Goal: Task Accomplishment & Management: Complete application form

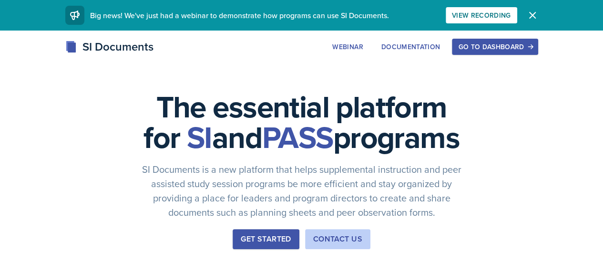
click at [531, 49] on div "Go to Dashboard" at bounding box center [494, 47] width 73 height 8
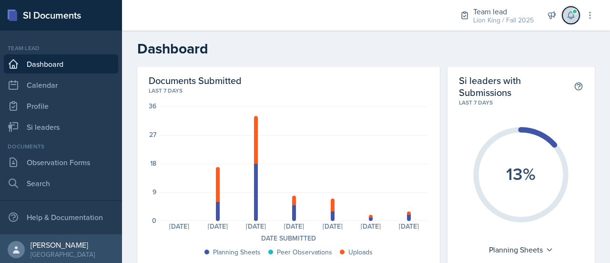
click at [573, 15] on icon at bounding box center [571, 15] width 6 height 7
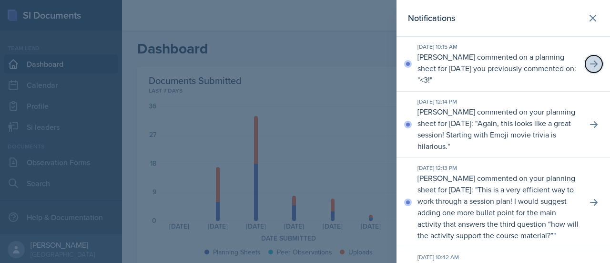
click at [590, 63] on icon at bounding box center [594, 64] width 8 height 7
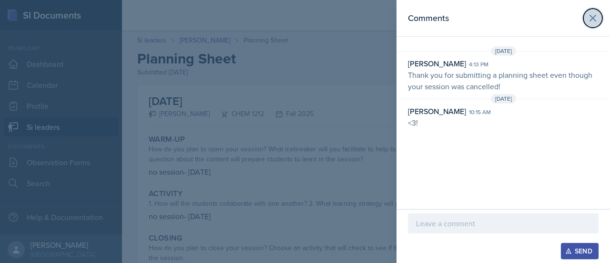
click at [597, 12] on icon at bounding box center [592, 17] width 11 height 11
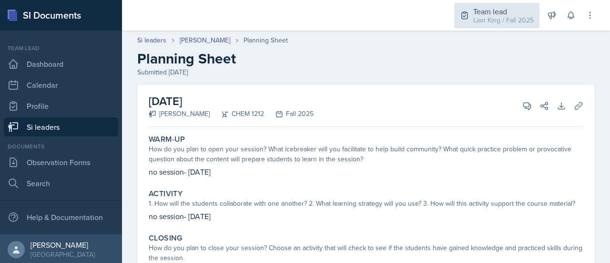
click at [473, 16] on div "Team lead Lion King / Fall 2025" at bounding box center [496, 15] width 85 height 25
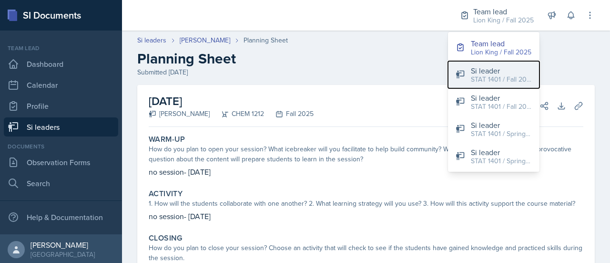
click at [494, 73] on div "Si leader" at bounding box center [501, 70] width 61 height 11
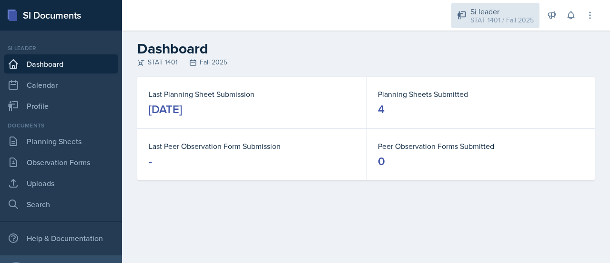
click at [510, 10] on div "Si leader" at bounding box center [501, 11] width 63 height 11
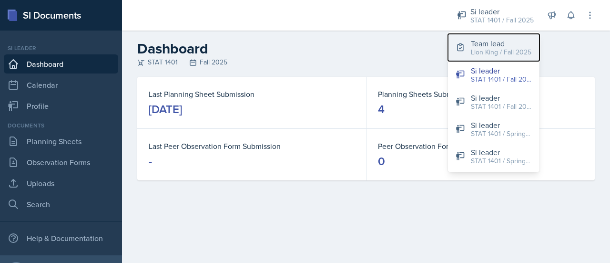
click at [498, 58] on button "Team lead Lion King / Fall 2025" at bounding box center [494, 47] width 92 height 27
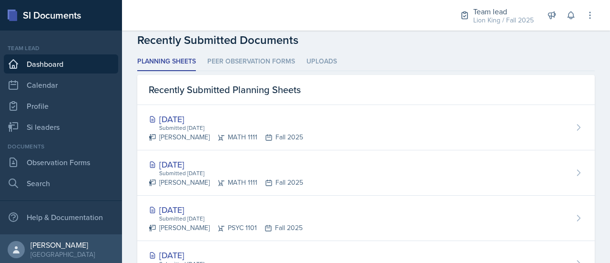
scroll to position [261, 0]
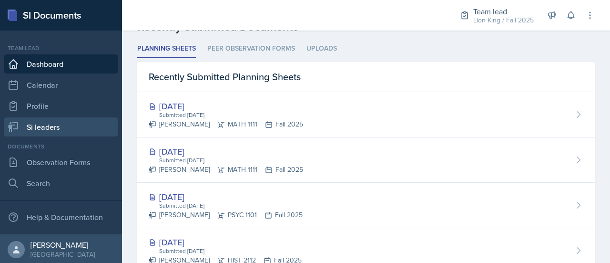
click at [80, 128] on link "Si leaders" at bounding box center [61, 126] width 114 height 19
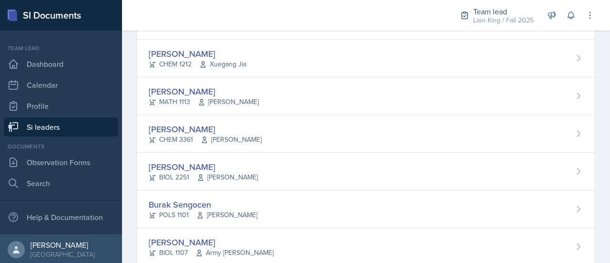
scroll to position [507, 0]
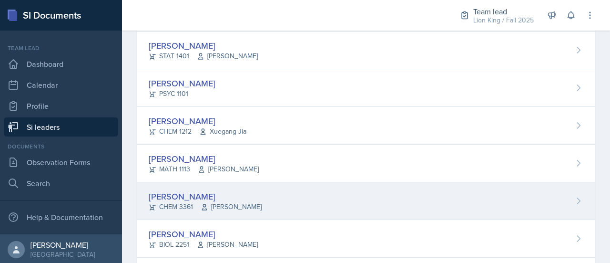
click at [549, 194] on div "Arthur Pena Aguilar CHEM 3361 Daniela Tapu" at bounding box center [366, 201] width 458 height 38
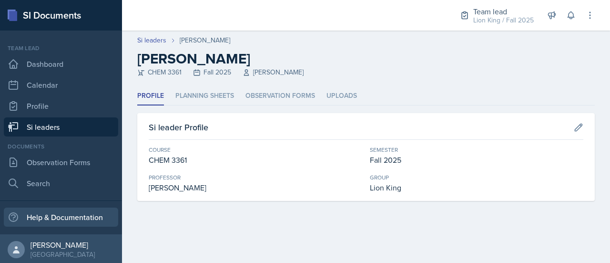
click at [4, 209] on div "Help & Documentation" at bounding box center [61, 216] width 114 height 19
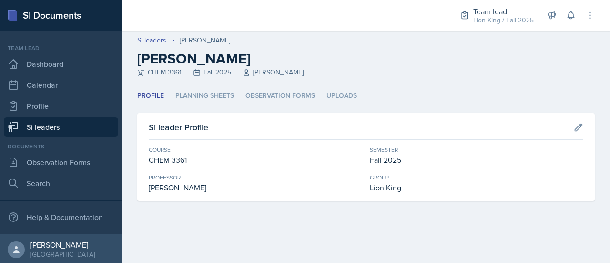
click at [266, 91] on li "Observation Forms" at bounding box center [280, 96] width 70 height 19
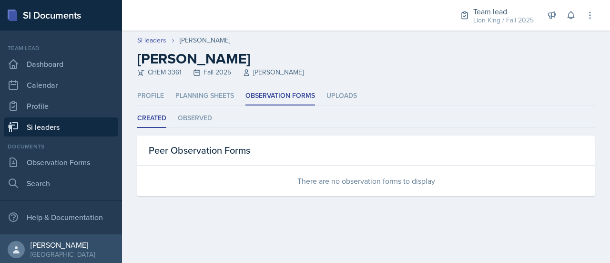
click at [276, 178] on div "There are no observation forms to display" at bounding box center [366, 180] width 458 height 31
click at [85, 157] on link "Observation Forms" at bounding box center [61, 162] width 114 height 19
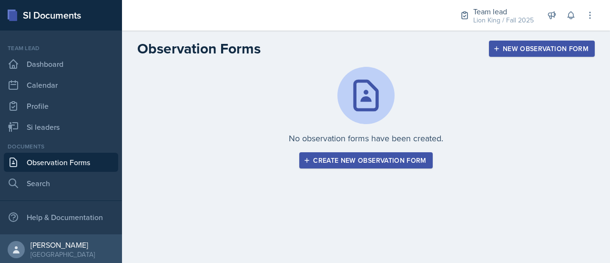
click at [412, 158] on div "Create new observation form" at bounding box center [365, 160] width 121 height 8
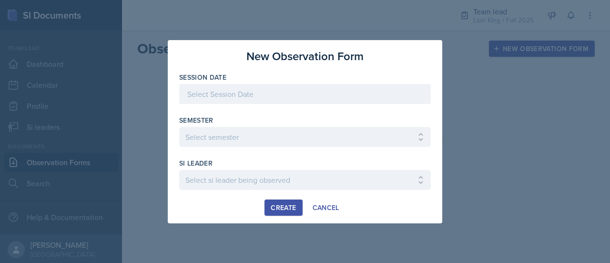
click at [304, 96] on div at bounding box center [305, 94] width 252 height 20
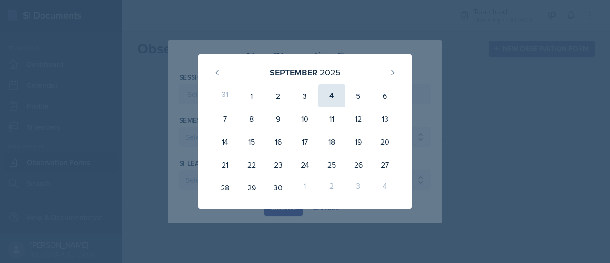
click at [343, 97] on div "4" at bounding box center [331, 95] width 27 height 23
type input "September 4th, 2025"
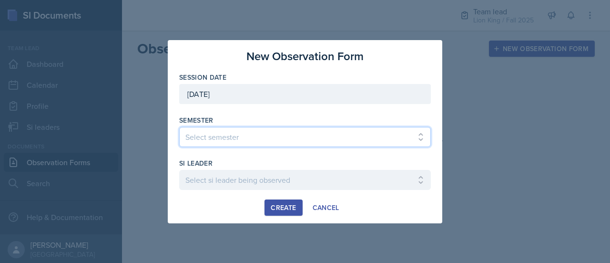
click at [292, 134] on select "Select semester All Spring 2021 Summer 2021 Spring 2022 Fall 2020 Fall 2021 Fal…" at bounding box center [305, 137] width 252 height 20
select select "2bed604d-1099-4043-b1bc-2365e8740244"
click at [179, 127] on select "Select semester All Spring 2021 Summer 2021 Spring 2022 Fall 2020 Fall 2021 Fal…" at bounding box center [305, 137] width 252 height 20
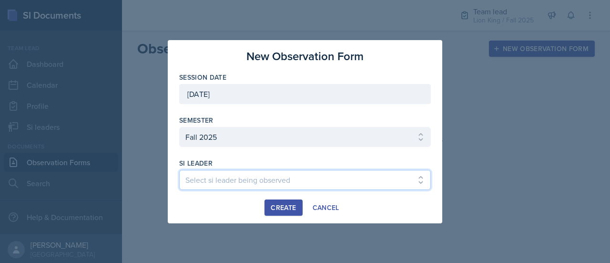
click at [292, 176] on select "Select si leader being observed Anais Gjergji / CHEM 1211 / Demon SI of Fleet S…" at bounding box center [305, 180] width 252 height 20
select select "cd07fcfc-885b-4eb0-a3a9-1eb858304071"
click at [179, 170] on select "Select si leader being observed Anais Gjergji / CHEM 1211 / Demon SI of Fleet S…" at bounding box center [305, 180] width 252 height 20
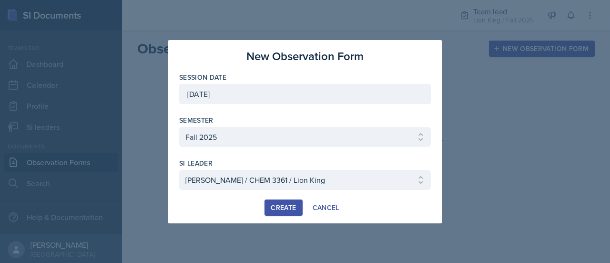
click at [290, 206] on div "Create" at bounding box center [283, 208] width 25 height 8
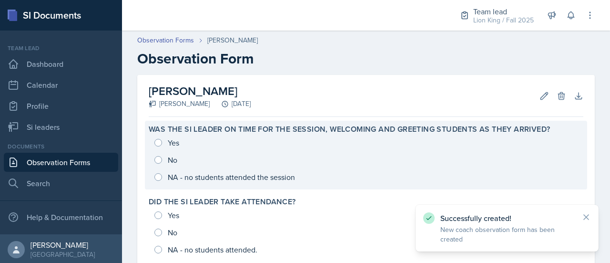
click at [159, 142] on div "Yes No NA - no students attended the session" at bounding box center [366, 159] width 435 height 51
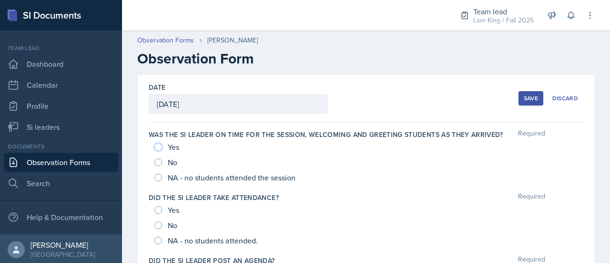
click at [157, 145] on input "Yes" at bounding box center [158, 147] width 8 height 8
radio input "true"
click at [157, 206] on input "Yes" at bounding box center [158, 210] width 8 height 8
radio input "true"
drag, startPoint x: 602, startPoint y: 59, endPoint x: 603, endPoint y: 78, distance: 19.1
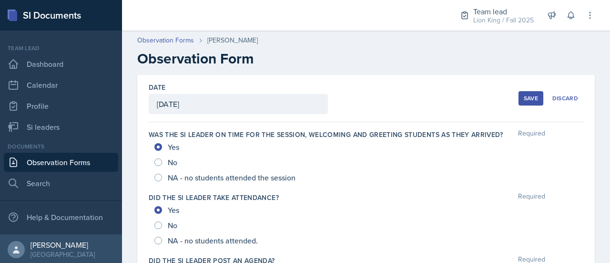
click at [603, 78] on main "Observation Forms Arthur Pena Aguilar Observation Form Date September 4th, 2025…" at bounding box center [366, 147] width 488 height 232
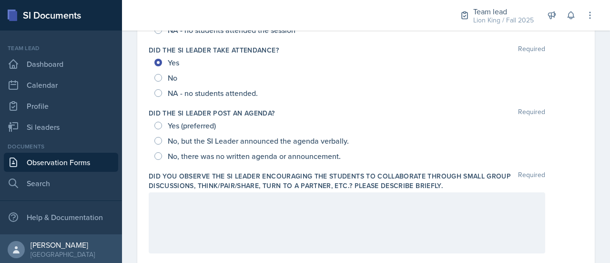
scroll to position [144, 0]
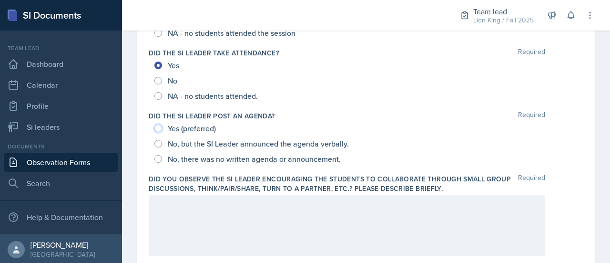
click at [161, 127] on input "Yes (preferred)" at bounding box center [158, 128] width 8 height 8
radio input "true"
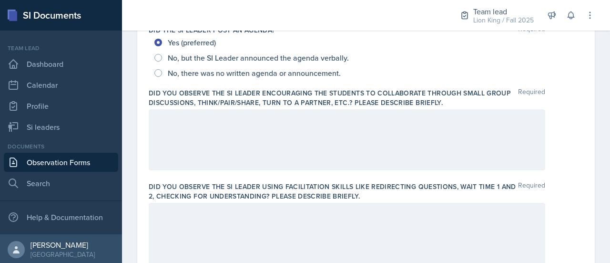
scroll to position [242, 0]
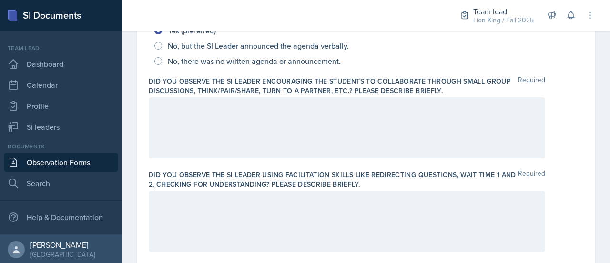
click at [440, 121] on div at bounding box center [347, 127] width 397 height 61
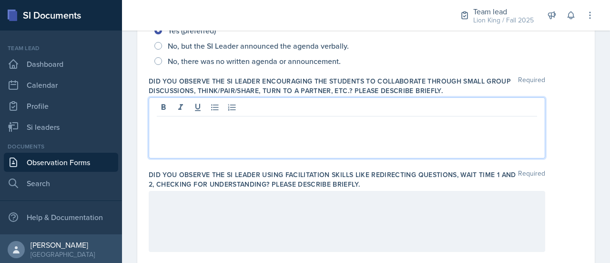
scroll to position [258, 0]
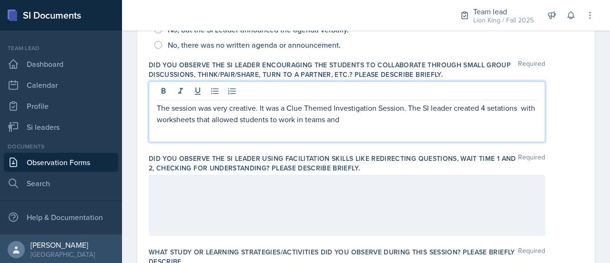
click at [496, 107] on p "The session was very creative. It was a Clue Themed Investigation Session. The …" at bounding box center [347, 113] width 380 height 23
click at [405, 118] on p "The session was very creative. It was a Clue Themed Investigation Session. The …" at bounding box center [347, 113] width 380 height 23
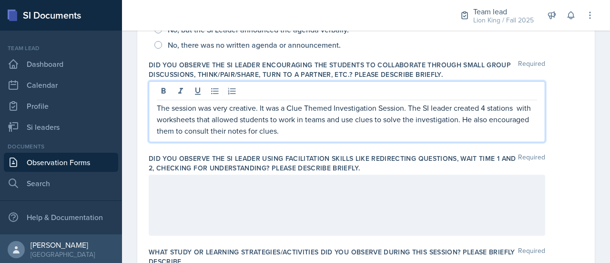
click at [359, 189] on div at bounding box center [347, 204] width 397 height 61
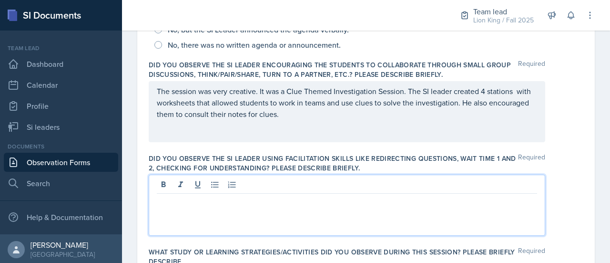
scroll to position [275, 0]
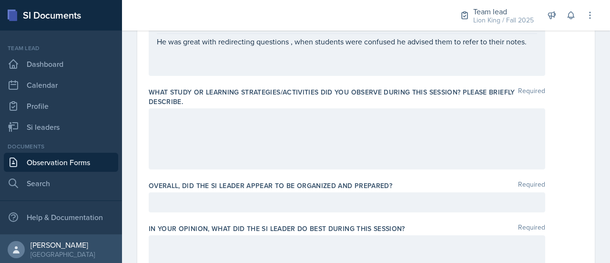
click at [408, 119] on p at bounding box center [347, 117] width 380 height 11
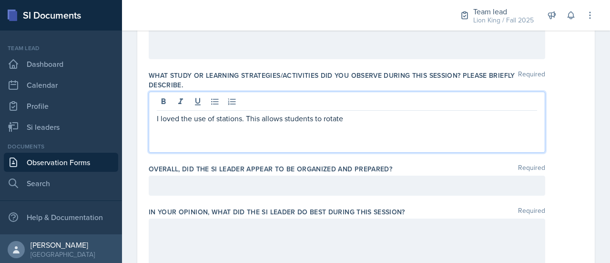
click at [330, 185] on div at bounding box center [347, 185] width 397 height 20
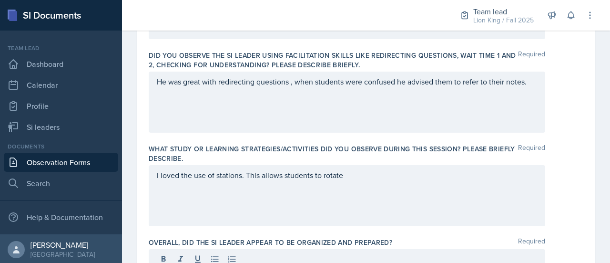
scroll to position [358, 0]
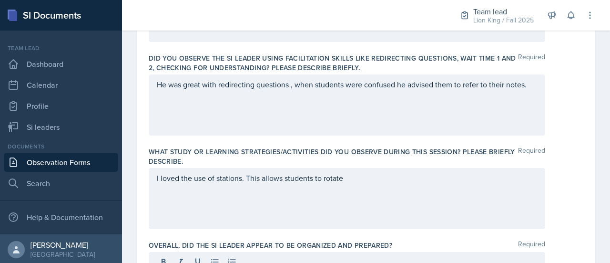
click at [533, 86] on div "He was great with redirecting questions , when students were confused he advise…" at bounding box center [347, 104] width 397 height 61
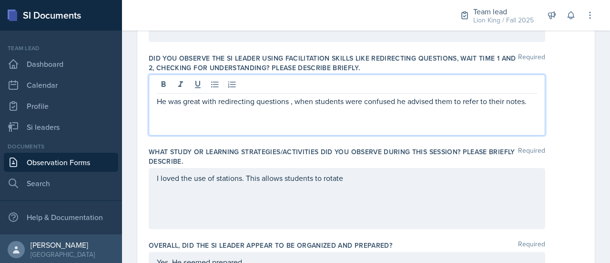
scroll to position [375, 0]
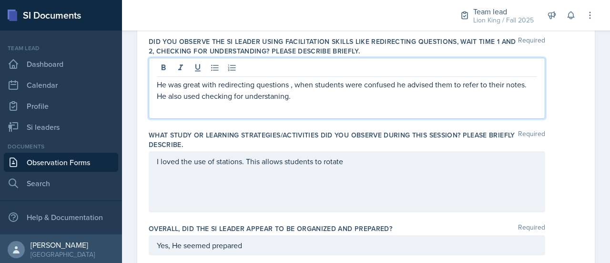
click at [278, 98] on p "He was great with redirecting questions , when students were confused he advise…" at bounding box center [347, 90] width 380 height 23
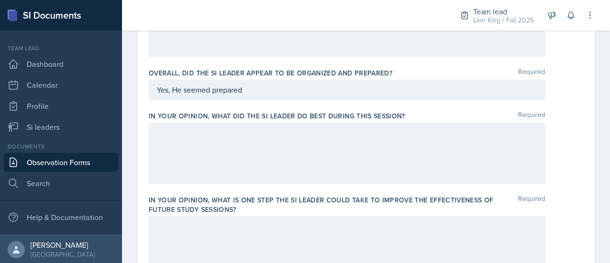
scroll to position [532, 0]
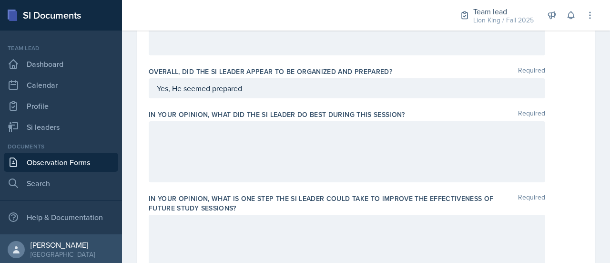
click at [442, 138] on div at bounding box center [347, 151] width 397 height 61
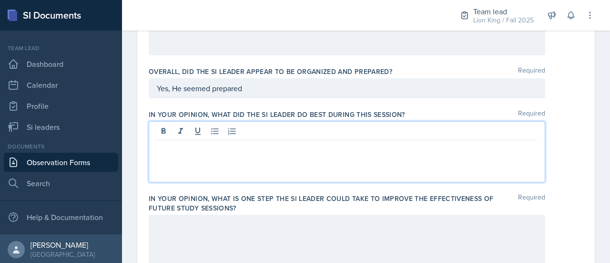
scroll to position [548, 0]
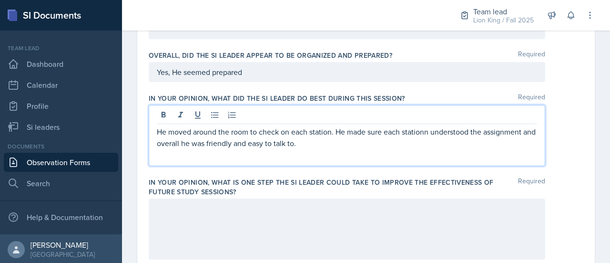
click at [422, 131] on p "He moved around the room to check on each station. He made sure each stationn u…" at bounding box center [347, 137] width 380 height 23
click at [427, 132] on p "He moved around the room to check on each station. He made sure each stationn u…" at bounding box center [347, 137] width 380 height 23
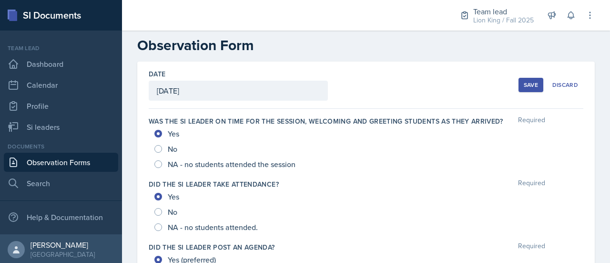
scroll to position [4, 0]
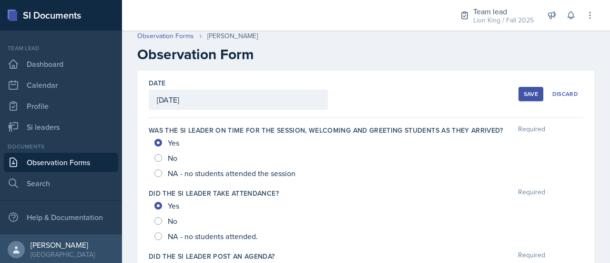
click at [528, 90] on div "Save" at bounding box center [531, 94] width 14 height 8
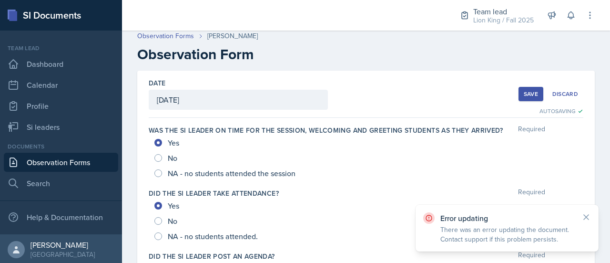
click at [530, 91] on div "Save" at bounding box center [531, 94] width 14 height 8
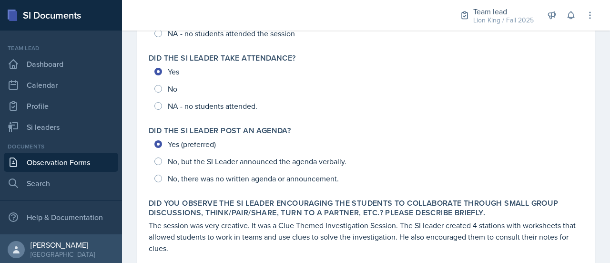
scroll to position [0, 0]
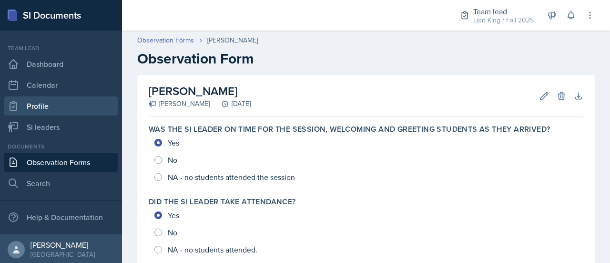
click at [4, 112] on link "Profile" at bounding box center [61, 105] width 114 height 19
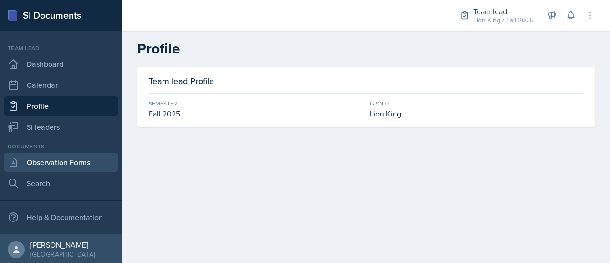
click at [85, 163] on link "Observation Forms" at bounding box center [61, 162] width 114 height 19
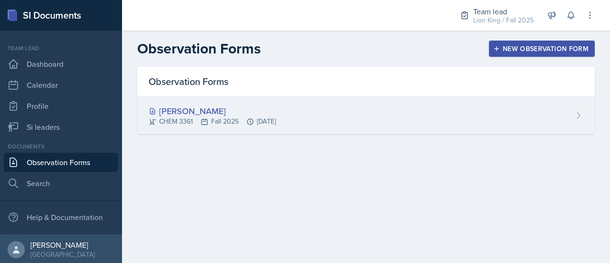
click at [304, 107] on div "Arthur Pena Aguilar CHEM 3361 Fall 2025 Sep 4th, 2025" at bounding box center [366, 115] width 458 height 37
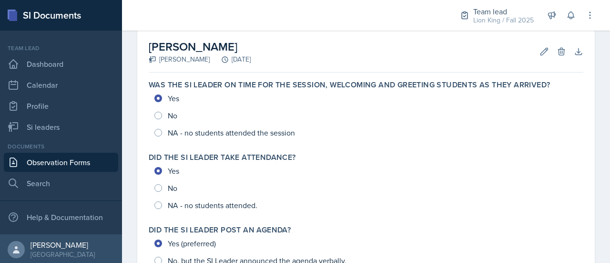
scroll to position [44, 0]
click at [541, 54] on icon at bounding box center [544, 51] width 7 height 7
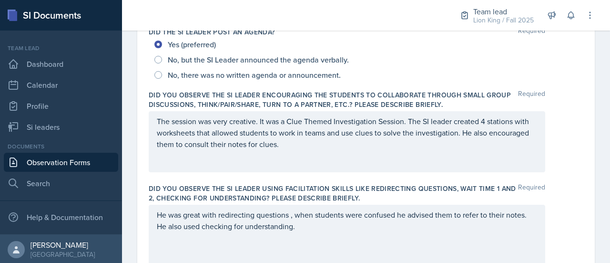
scroll to position [227, 0]
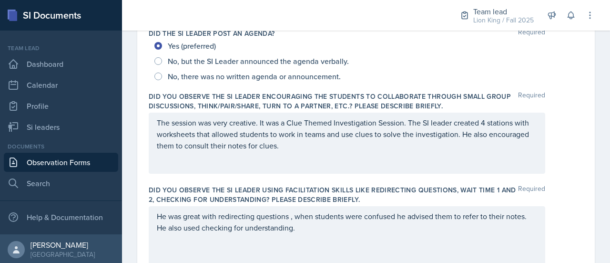
drag, startPoint x: 156, startPoint y: 119, endPoint x: 321, endPoint y: 143, distance: 167.1
click at [321, 143] on div "The session was very creative. It was a Clue Themed Investigation Session. The …" at bounding box center [347, 142] width 397 height 61
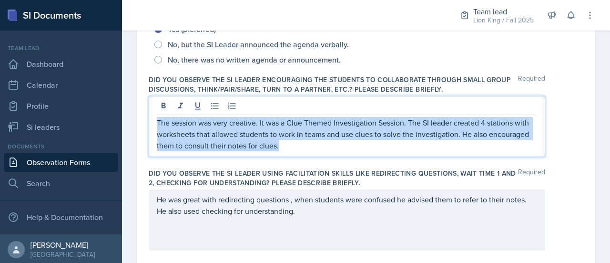
drag, startPoint x: 324, startPoint y: 145, endPoint x: 143, endPoint y: 118, distance: 183.1
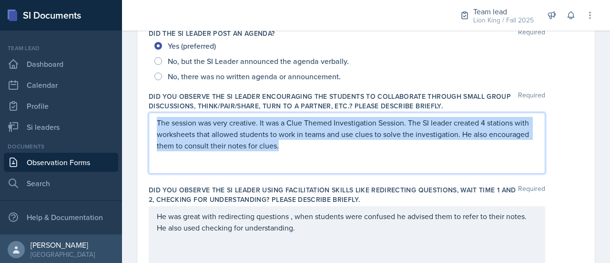
copy p "The session was very creative. It was a Clue Themed Investigation Session. The …"
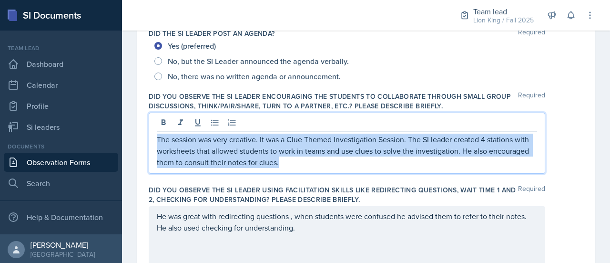
scroll to position [244, 0]
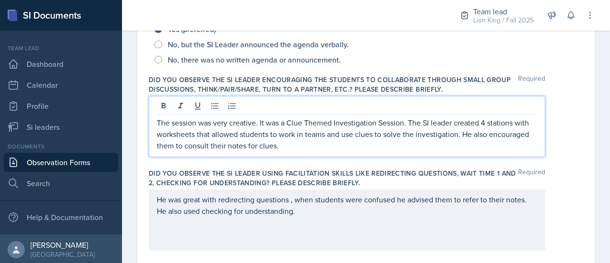
click at [231, 161] on div "Did you observe the SI Leader encouraging the students to collaborate through s…" at bounding box center [366, 117] width 435 height 93
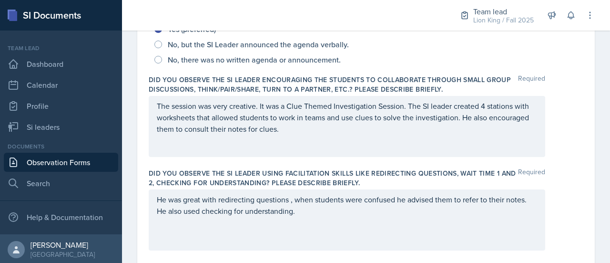
drag, startPoint x: 153, startPoint y: 199, endPoint x: 316, endPoint y: 220, distance: 164.4
click at [316, 220] on div "He was great with redirecting questions , when students were confused he advise…" at bounding box center [347, 219] width 397 height 61
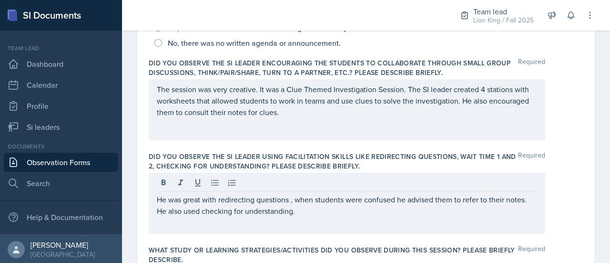
drag, startPoint x: 308, startPoint y: 216, endPoint x: 154, endPoint y: 203, distance: 154.0
click at [154, 203] on div "He was great with redirecting questions , when students were confused he advise…" at bounding box center [347, 203] width 397 height 61
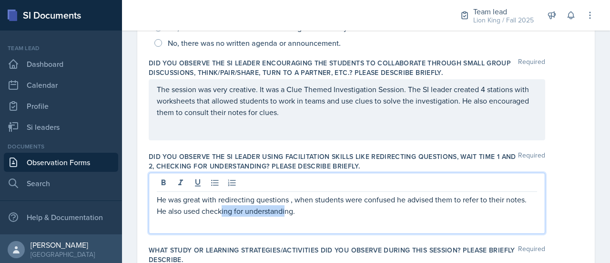
drag, startPoint x: 155, startPoint y: 201, endPoint x: 286, endPoint y: 222, distance: 132.8
click at [286, 222] on div "He was great with redirecting questions , when students were confused he advise…" at bounding box center [347, 203] width 397 height 61
click at [301, 214] on p "He was great with redirecting questions , when students were confused he advise…" at bounding box center [347, 204] width 380 height 23
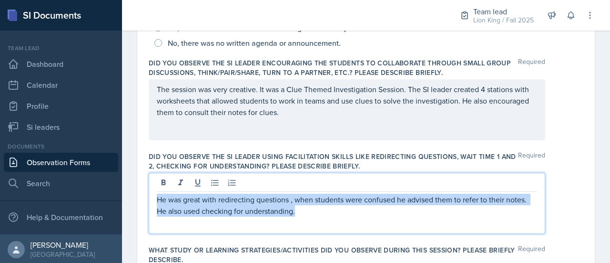
drag, startPoint x: 301, startPoint y: 214, endPoint x: 153, endPoint y: 197, distance: 148.7
click at [153, 197] on div "He was great with redirecting questions , when students were confused he advise…" at bounding box center [347, 203] width 397 height 61
copy p "He was great with redirecting questions , when students were confused he advise…"
paste div
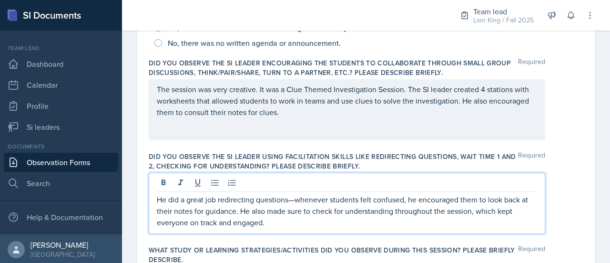
click at [297, 201] on p "He did a great job redirecting questions—whenever students felt confused, he en…" at bounding box center [347, 210] width 380 height 34
click at [296, 200] on p "He did a great job redirecting questions.whenever students felt confused, he en…" at bounding box center [347, 210] width 380 height 34
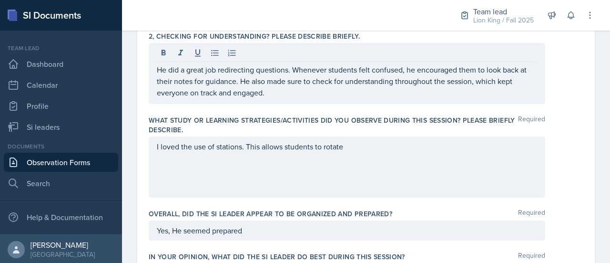
scroll to position [393, 0]
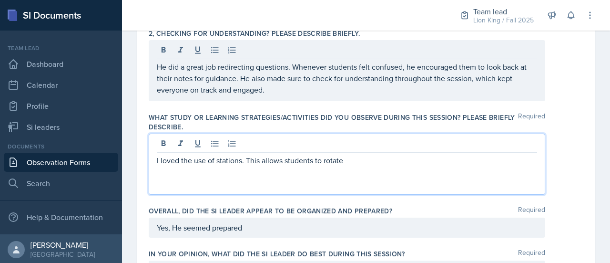
click at [376, 154] on p "I loved the use of stations. This allows students to rotate" at bounding box center [347, 159] width 380 height 11
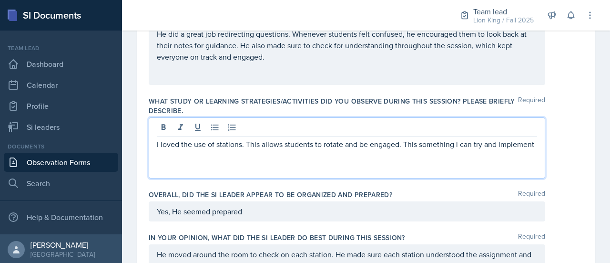
drag, startPoint x: 283, startPoint y: 155, endPoint x: 150, endPoint y: 143, distance: 134.0
click at [150, 143] on div "I loved the use of stations. This allows students to rotate and be engaged. Thi…" at bounding box center [347, 147] width 397 height 61
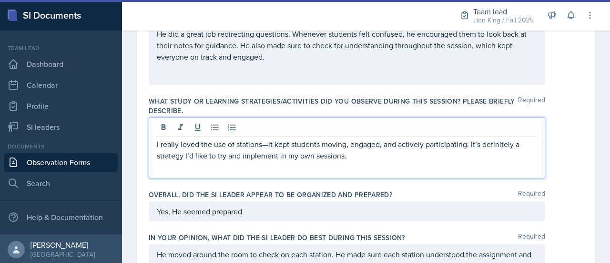
click at [268, 144] on p "I really loved the use of stations—it kept students moving, engaged, and active…" at bounding box center [347, 149] width 380 height 23
click at [268, 144] on p "I really loved the use of stations.it kept students moving, engaged, and active…" at bounding box center [347, 149] width 380 height 23
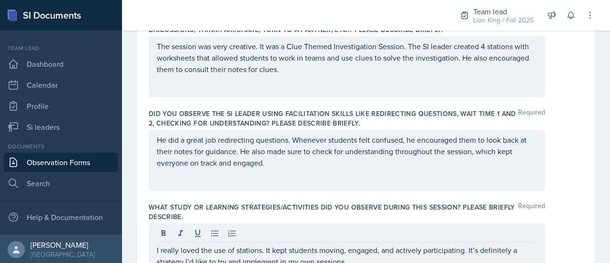
scroll to position [304, 0]
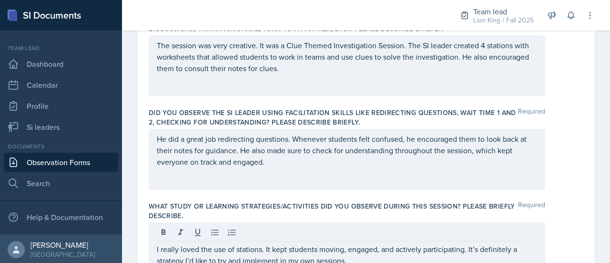
click at [286, 161] on p "He did a great job redirecting questions. Whenever students felt confused, he e…" at bounding box center [347, 150] width 380 height 34
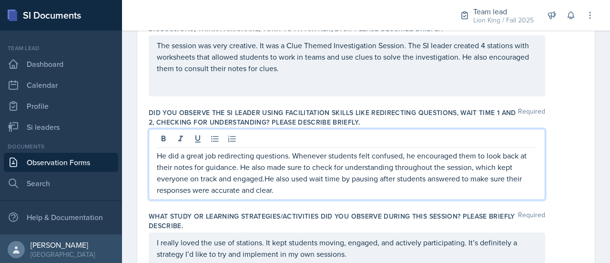
click at [342, 180] on p "He did a great job redirecting questions. Whenever students felt confused, he e…" at bounding box center [347, 173] width 380 height 46
click at [265, 177] on p "He did a great job redirecting questions. Whenever students felt confused, he e…" at bounding box center [347, 173] width 380 height 46
click at [296, 188] on p "He did a great job redirecting questions. Whenever students felt confused, he e…" at bounding box center [347, 173] width 380 height 46
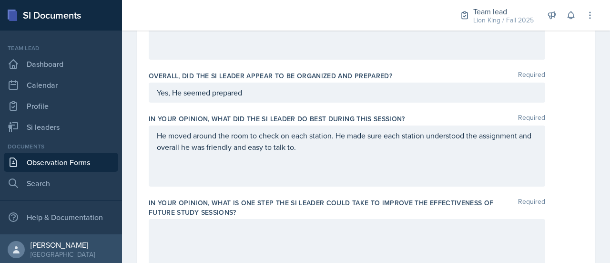
scroll to position [550, 0]
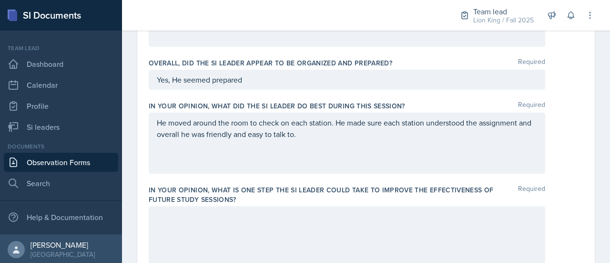
drag, startPoint x: 308, startPoint y: 139, endPoint x: 204, endPoint y: 122, distance: 105.9
click at [204, 122] on div "He moved around the room to check on each station. He made sure each station un…" at bounding box center [347, 142] width 397 height 61
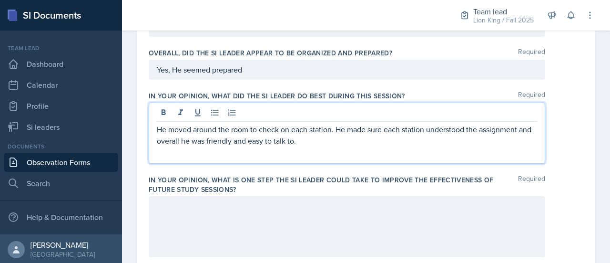
scroll to position [558, 0]
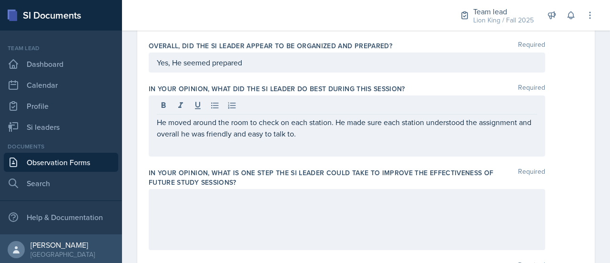
drag, startPoint x: 154, startPoint y: 118, endPoint x: 325, endPoint y: 138, distance: 171.8
click at [325, 138] on div "He moved around the room to check on each station. He made sure each station un…" at bounding box center [347, 125] width 397 height 61
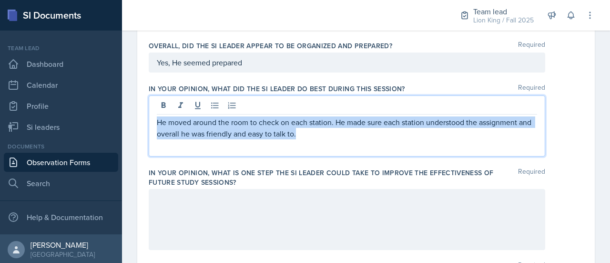
drag, startPoint x: 319, startPoint y: 136, endPoint x: 152, endPoint y: 116, distance: 168.5
click at [152, 116] on div "He moved around the room to check on each station. He made sure each station un…" at bounding box center [347, 125] width 397 height 61
copy p "He moved around the room to check on each station. He made sure each station un…"
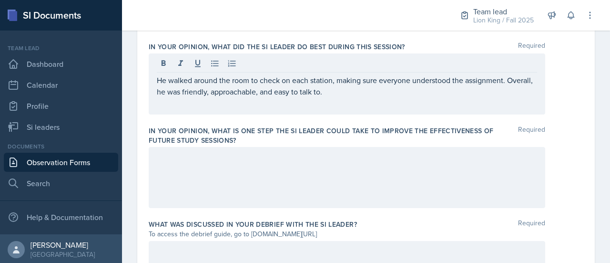
scroll to position [601, 0]
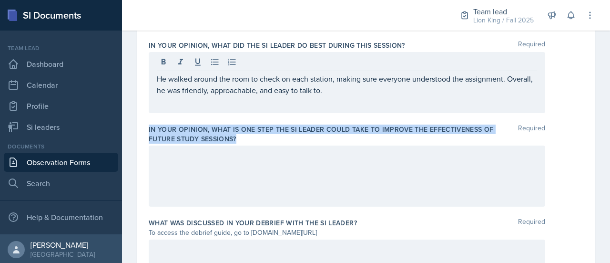
drag, startPoint x: 149, startPoint y: 124, endPoint x: 240, endPoint y: 138, distance: 92.5
click at [240, 138] on label "In your opinion, what is ONE step the SI Leader could take to improve the effec…" at bounding box center [333, 133] width 369 height 19
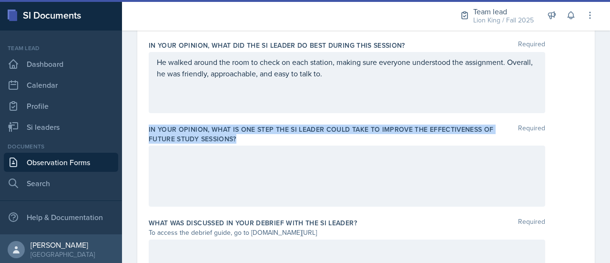
copy label "In your opinion, what is ONE step the SI Leader could take to improve the effec…"
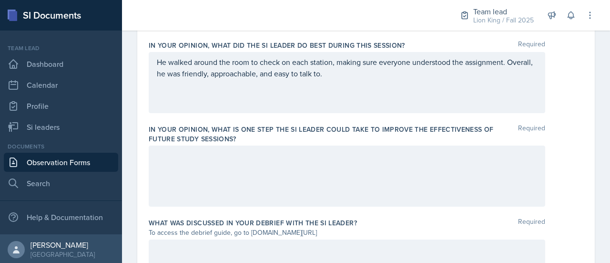
click at [373, 190] on div at bounding box center [347, 175] width 397 height 61
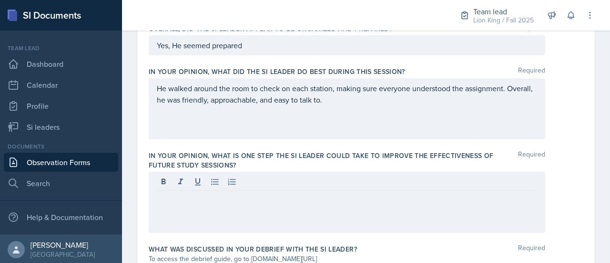
scroll to position [573, 0]
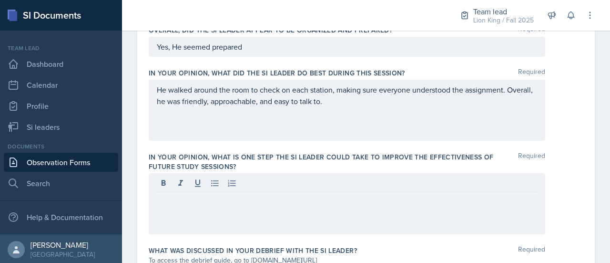
click at [229, 207] on div at bounding box center [347, 203] width 397 height 61
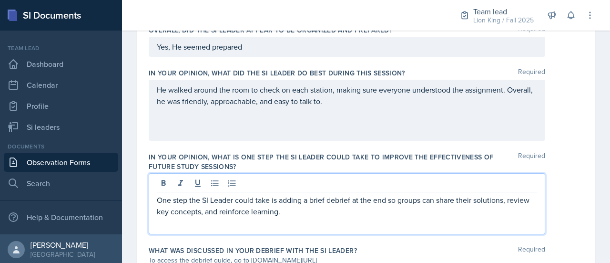
click at [387, 199] on p "One step the SI Leader could take is adding a brief debrief at the end so group…" at bounding box center [347, 205] width 380 height 23
drag, startPoint x: 309, startPoint y: 209, endPoint x: 226, endPoint y: 207, distance: 82.9
click at [226, 207] on p "One step the SI Leader could take is adding a brief debrief at the closing so g…" at bounding box center [347, 205] width 380 height 23
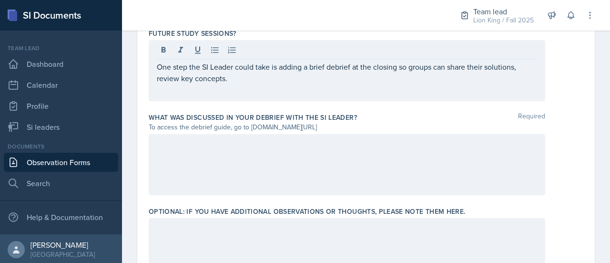
scroll to position [702, 0]
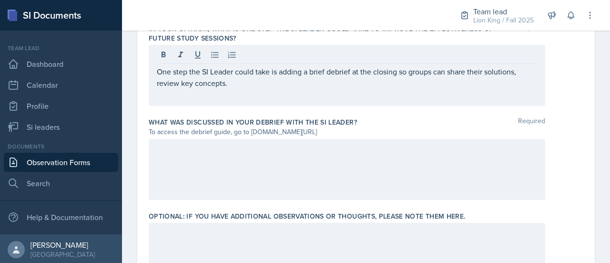
click at [267, 158] on div at bounding box center [347, 169] width 397 height 61
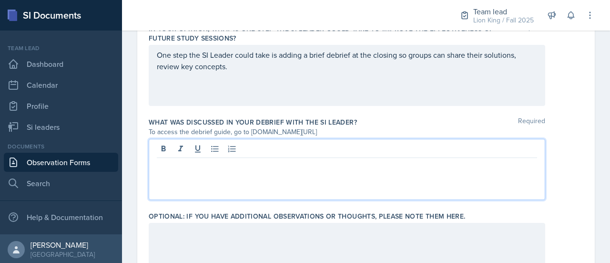
scroll to position [718, 0]
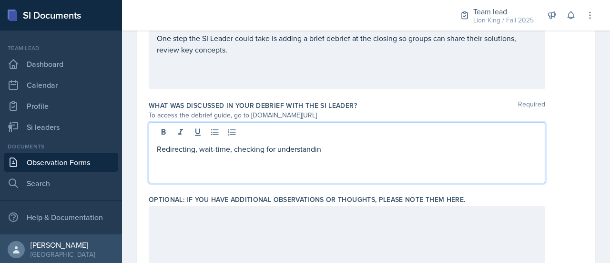
click at [155, 148] on div "Redirecting, wait-time, checking for understandin" at bounding box center [347, 152] width 397 height 61
click at [154, 148] on div "Redirecting, wait-time, checking for understandin" at bounding box center [347, 152] width 397 height 61
click at [157, 148] on p "Redirecting, wait-time, checking for understandin" at bounding box center [347, 148] width 380 height 11
click at [273, 150] on p "Great use of Redirecting, wait-time, checking for understandin" at bounding box center [347, 148] width 380 height 11
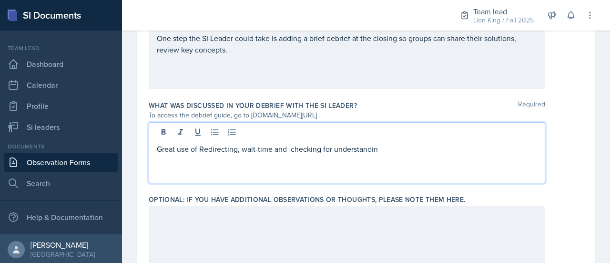
click at [379, 149] on p "Great use of Redirecting, wait-time and checking for understandin" at bounding box center [347, 148] width 380 height 11
click at [158, 150] on p "Great use of Redirecting, wait-time and checking for understanding" at bounding box center [347, 148] width 380 height 11
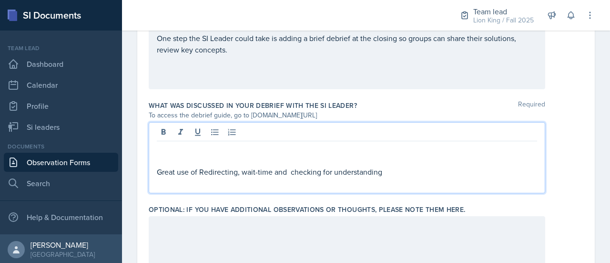
click at [158, 150] on p at bounding box center [347, 148] width 380 height 11
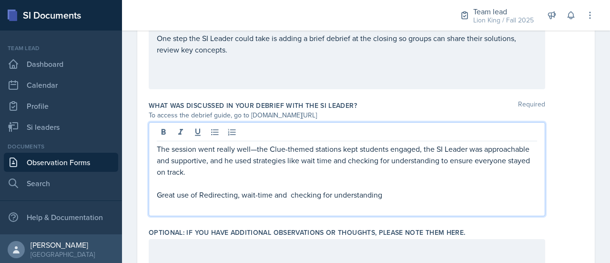
click at [255, 151] on p "The session went really well—the Clue-themed stations kept students engaged, th…" at bounding box center [347, 160] width 380 height 34
click at [255, 151] on p "The session went really well.the Clue-themed stations kept students engaged, th…" at bounding box center [347, 160] width 380 height 34
click at [153, 149] on div "The session went really well.The Clue-themed stations kept students engaged, th…" at bounding box center [347, 169] width 397 height 94
click at [159, 150] on p "The session went really well.The Clue-themed stations kept students engaged, th…" at bounding box center [347, 160] width 380 height 34
click at [157, 149] on p "The session went really well.The Clue-themed stations kept students engaged, th…" at bounding box center [347, 160] width 380 height 34
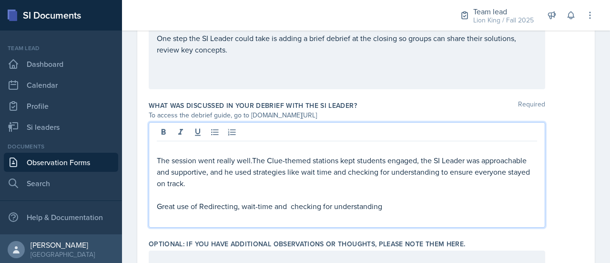
click at [157, 149] on p at bounding box center [347, 148] width 380 height 11
click at [252, 160] on p "The session went really well.The Clue-themed stations kept students engaged, th…" at bounding box center [347, 171] width 380 height 34
click at [393, 202] on p "Great use of Redirecting, wait-time and checking for understanding" at bounding box center [347, 205] width 380 height 11
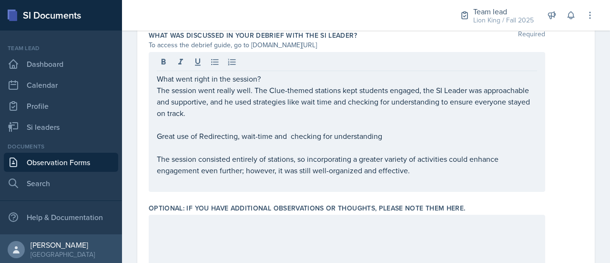
scroll to position [792, 0]
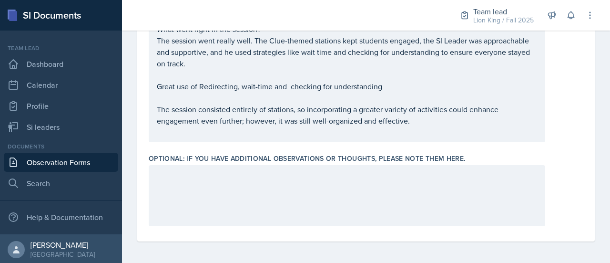
click at [400, 207] on div at bounding box center [347, 195] width 397 height 61
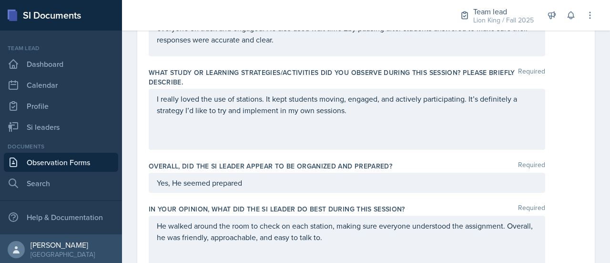
scroll to position [439, 0]
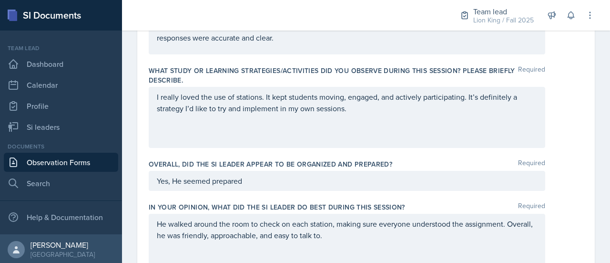
click at [382, 182] on p "Yes, He seemed prepared" at bounding box center [347, 180] width 380 height 11
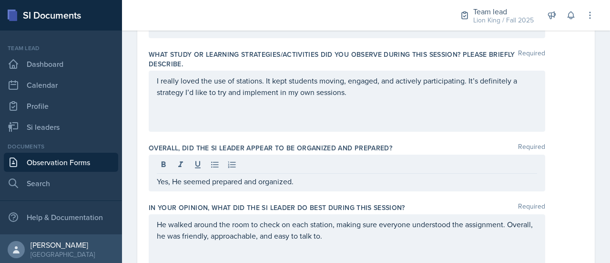
click at [586, 143] on div "Date September 4th, 2025 September 2025 31 1 2 3 4 5 6 7 8 9 10 11 12 13 14 15 …" at bounding box center [366, 121] width 458 height 1004
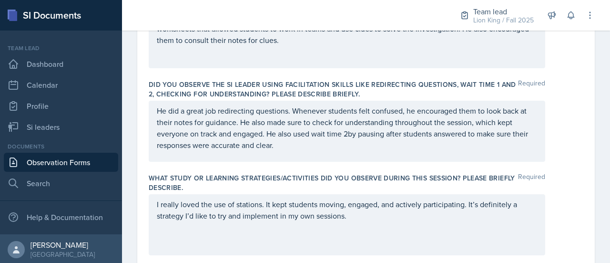
scroll to position [349, 0]
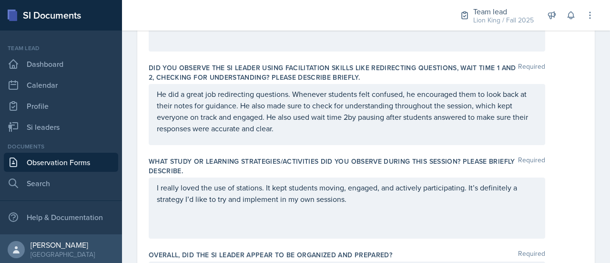
click at [349, 133] on p "He did a great job redirecting questions. Whenever students felt confused, he e…" at bounding box center [347, 111] width 380 height 46
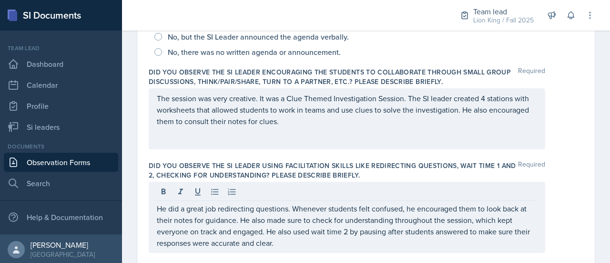
scroll to position [0, 0]
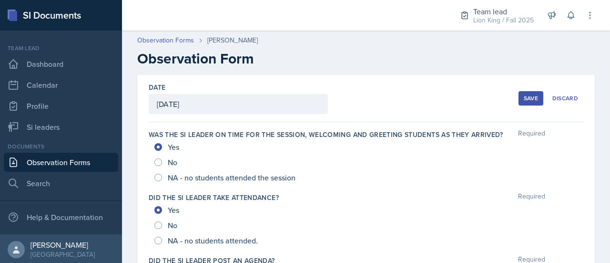
click at [527, 95] on div "Save" at bounding box center [531, 98] width 14 height 8
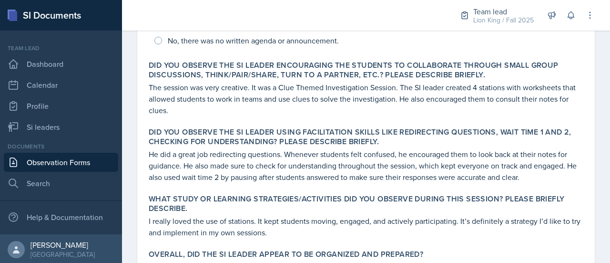
scroll to position [286, 0]
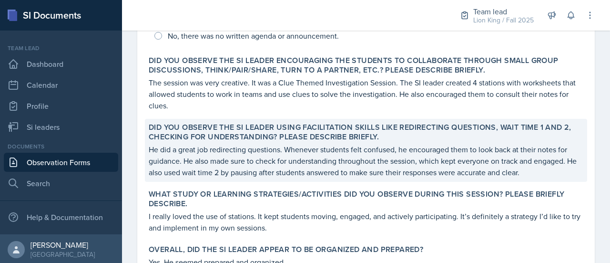
click at [537, 156] on p "He did a great job redirecting questions. Whenever students felt confused, he e…" at bounding box center [366, 160] width 435 height 34
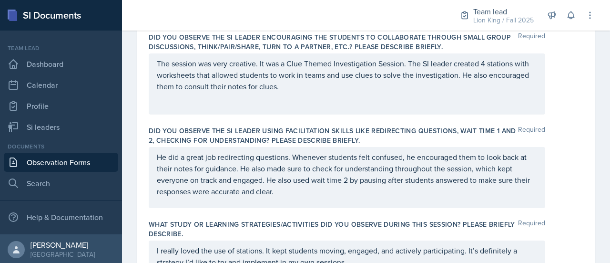
click at [347, 192] on p "He did a great job redirecting questions. Whenever students felt confused, he e…" at bounding box center [347, 174] width 380 height 46
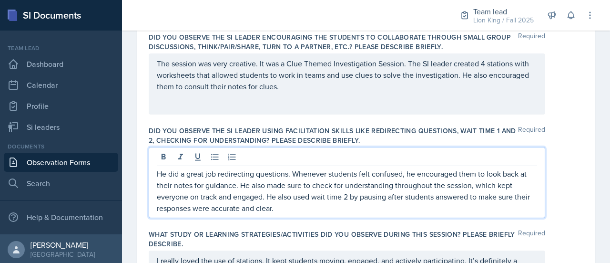
click at [349, 196] on p "He did a great job redirecting questions. Whenever students felt confused, he e…" at bounding box center [347, 191] width 380 height 46
click at [323, 207] on p "He did a great job redirecting questions. Whenever students felt confused, he e…" at bounding box center [347, 191] width 380 height 46
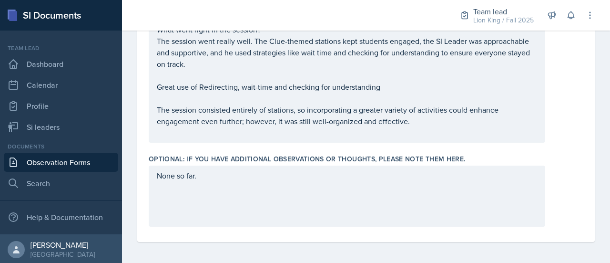
scroll to position [0, 0]
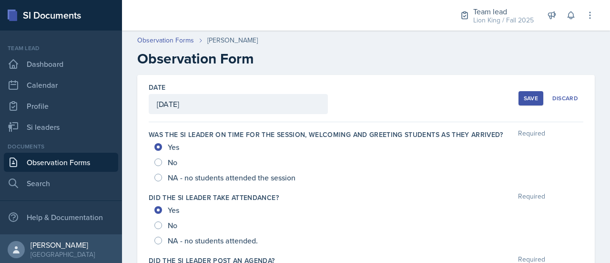
click at [524, 95] on div "Save" at bounding box center [531, 98] width 14 height 8
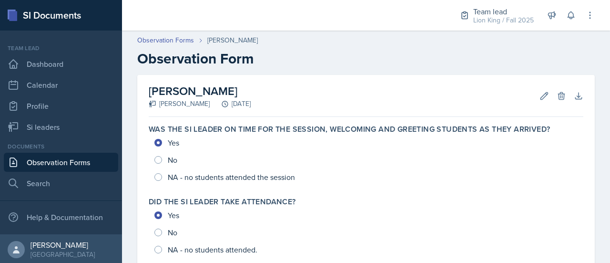
scroll to position [642, 0]
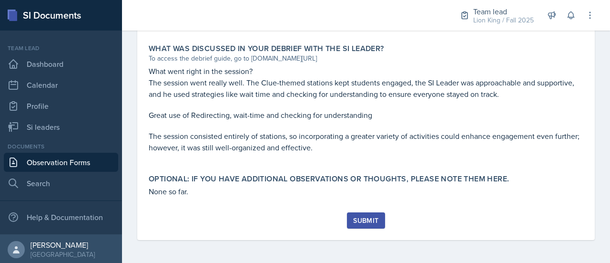
click at [371, 222] on div "Submit" at bounding box center [365, 220] width 25 height 8
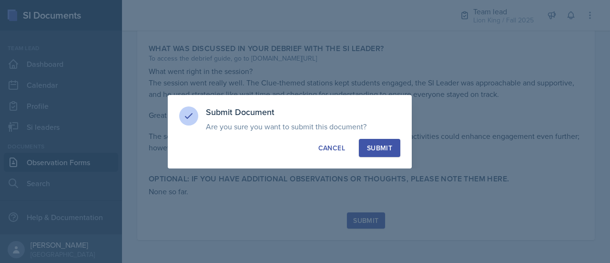
click at [377, 151] on div "Submit" at bounding box center [379, 148] width 25 height 10
radio input "true"
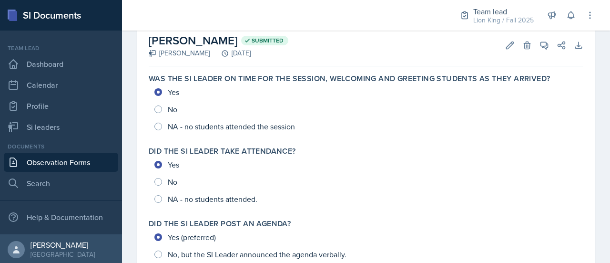
scroll to position [30, 0]
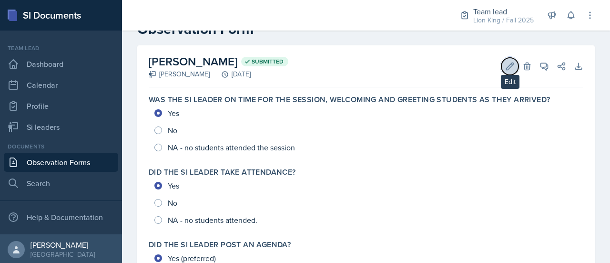
click at [501, 61] on button "Edit" at bounding box center [509, 66] width 17 height 17
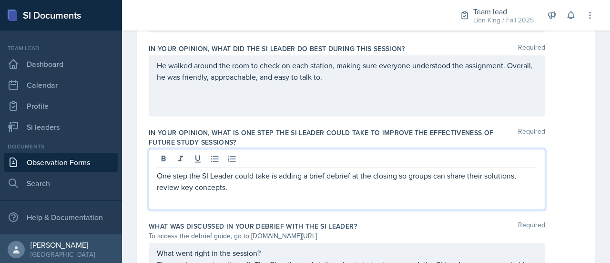
click at [383, 193] on p at bounding box center [347, 198] width 380 height 11
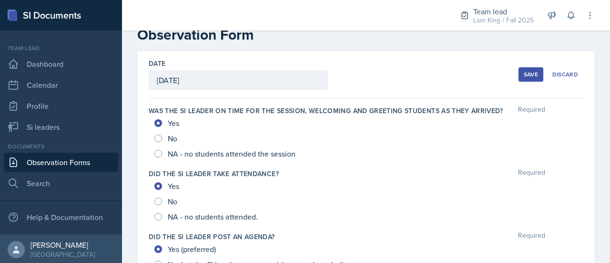
scroll to position [0, 0]
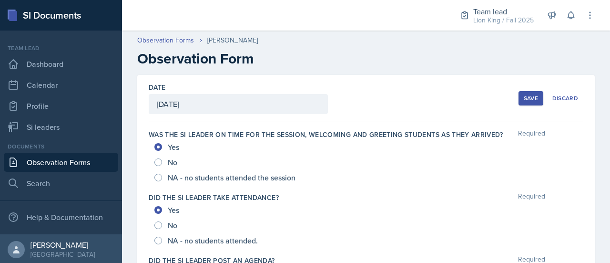
click at [524, 97] on div "Save" at bounding box center [531, 98] width 14 height 8
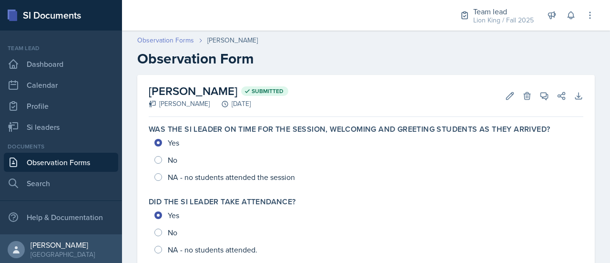
click at [168, 39] on link "Observation Forms" at bounding box center [165, 40] width 57 height 10
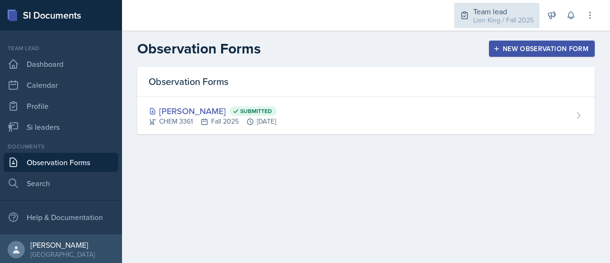
click at [481, 24] on div "Lion King / Fall 2025" at bounding box center [503, 20] width 61 height 10
